Goal: Information Seeking & Learning: Learn about a topic

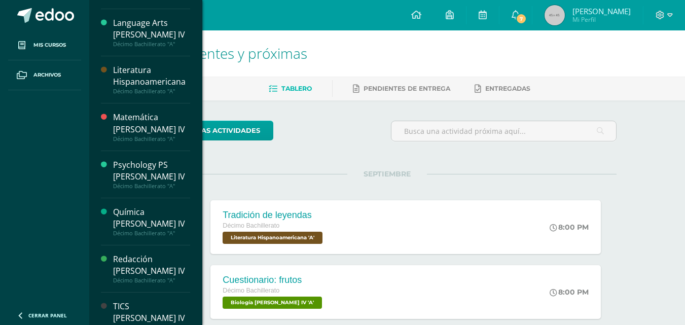
scroll to position [396, 0]
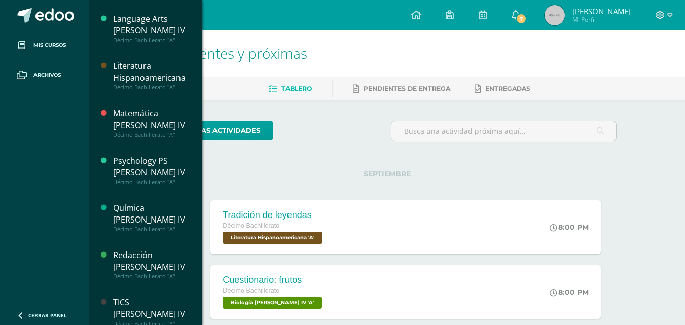
click at [151, 296] on div "TICS [PERSON_NAME] IV" at bounding box center [151, 307] width 77 height 23
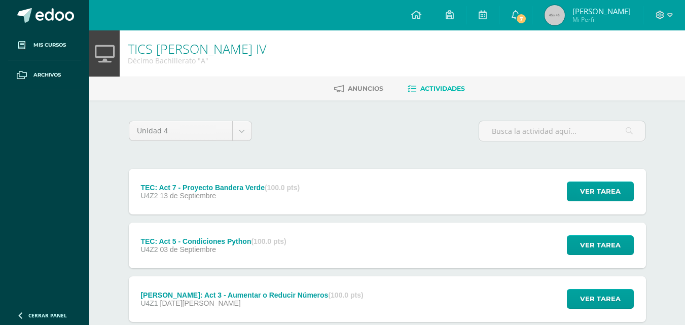
click at [242, 194] on div "U4Z2 [DATE]" at bounding box center [219, 196] width 159 height 8
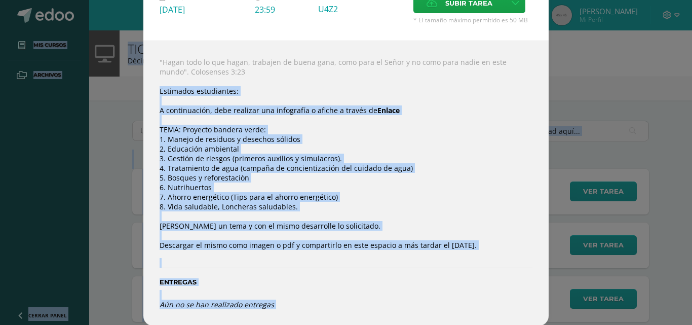
scroll to position [80, 0]
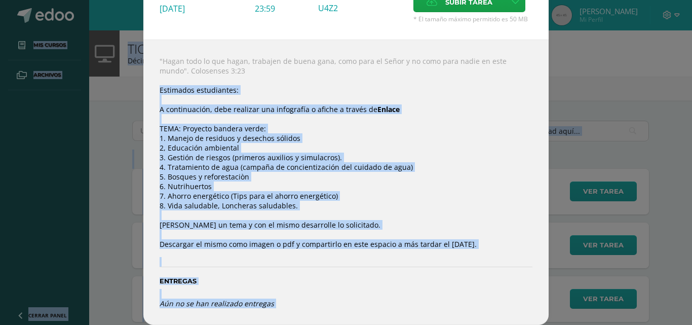
drag, startPoint x: 156, startPoint y: 167, endPoint x: 533, endPoint y: 246, distance: 385.1
click at [533, 246] on div ""Hagan todo lo que hagan, trabajen de buena gana, como para el Señor y no como …" at bounding box center [345, 182] width 405 height 285
copy div "Estimados estudiantes: A continuación, debe realizar una infografía o afiche a …"
click at [436, 178] on div ""Hagan todo lo que hagan, trabajen de buena gana, como para el Señor y no como …" at bounding box center [345, 182] width 405 height 285
